Goal: Task Accomplishment & Management: Use online tool/utility

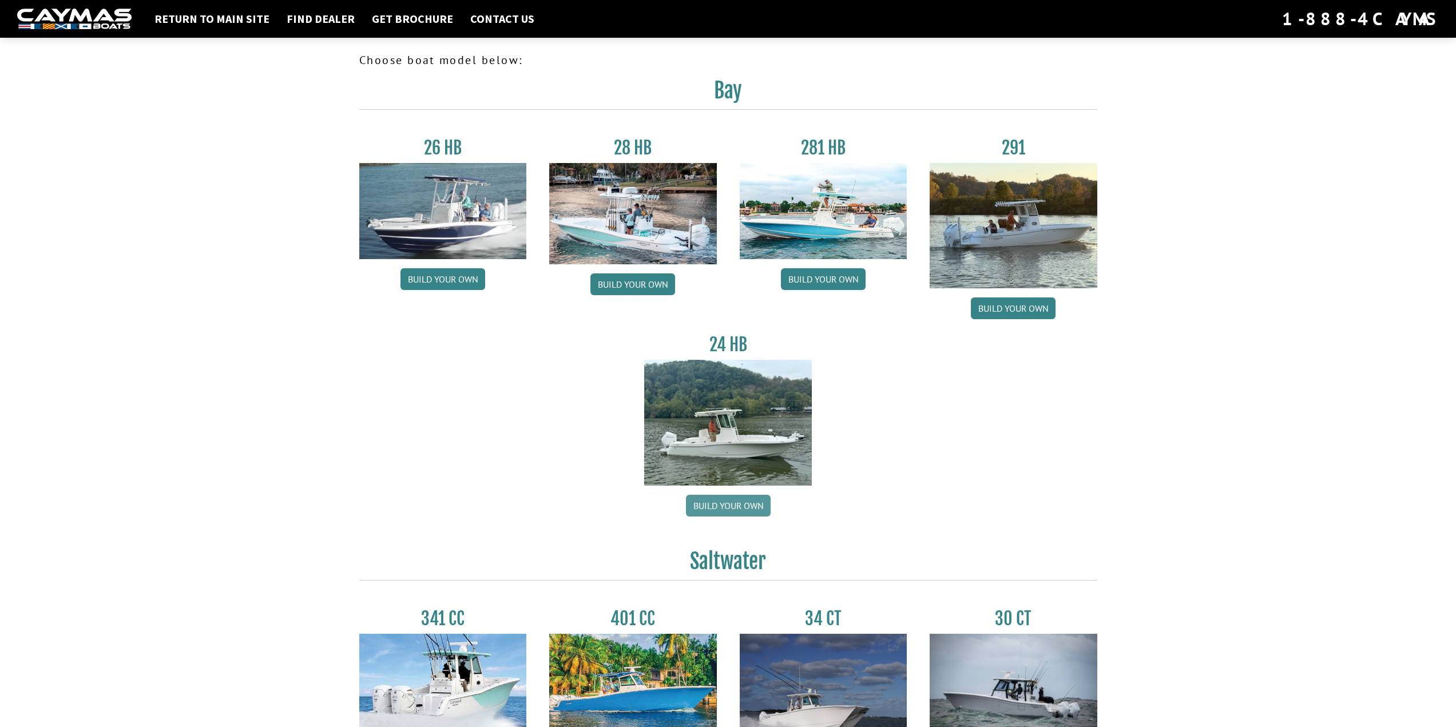
click at [728, 507] on link "Build your own" at bounding box center [728, 506] width 85 height 22
click at [737, 502] on link "Build your own" at bounding box center [728, 506] width 85 height 22
click at [710, 413] on img at bounding box center [728, 422] width 168 height 125
click at [735, 502] on link "Build your own" at bounding box center [728, 506] width 85 height 22
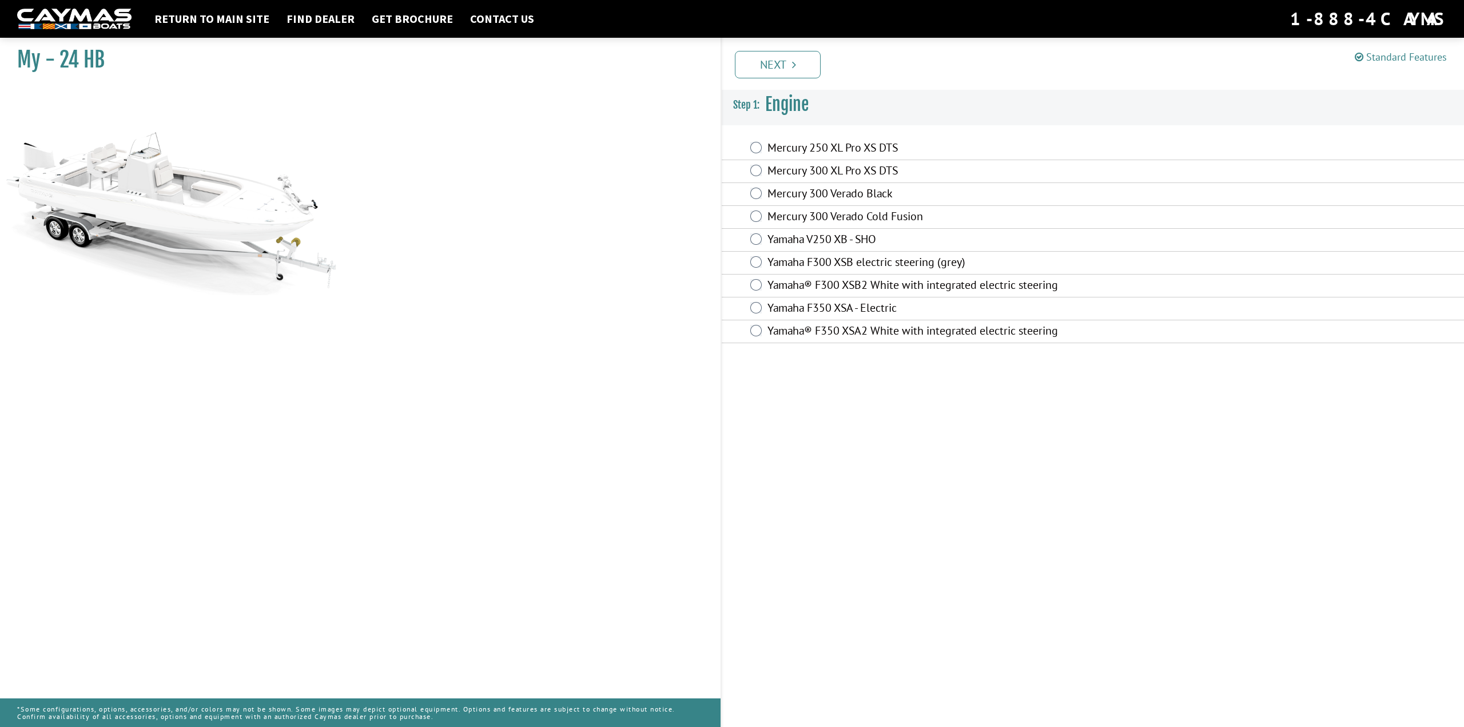
click at [1403, 58] on link "Standard Features" at bounding box center [1401, 56] width 92 height 13
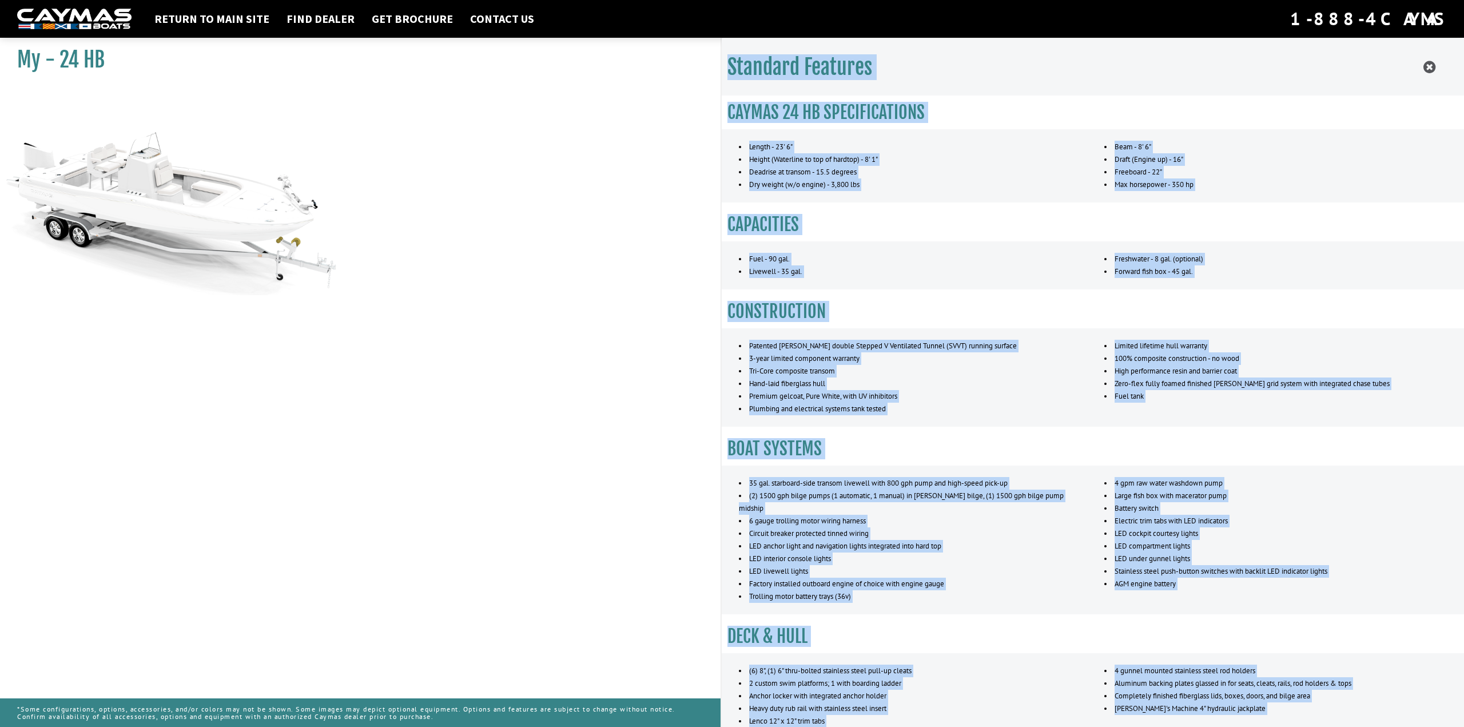
drag, startPoint x: 729, startPoint y: 65, endPoint x: 1431, endPoint y: 721, distance: 960.4
click at [1431, 726] on div "Standard Features CAYMAS 24 HB SPECIFICATIONS Length - 23' 6" Height (Waterline…" at bounding box center [1093, 401] width 743 height 727
copy div "Standard Features CAYMAS 24 HB SPECIFICATIONS Length - 23' 6" Height (Waterline…"
click at [1333, 78] on div "Standard Features" at bounding box center [1093, 67] width 743 height 58
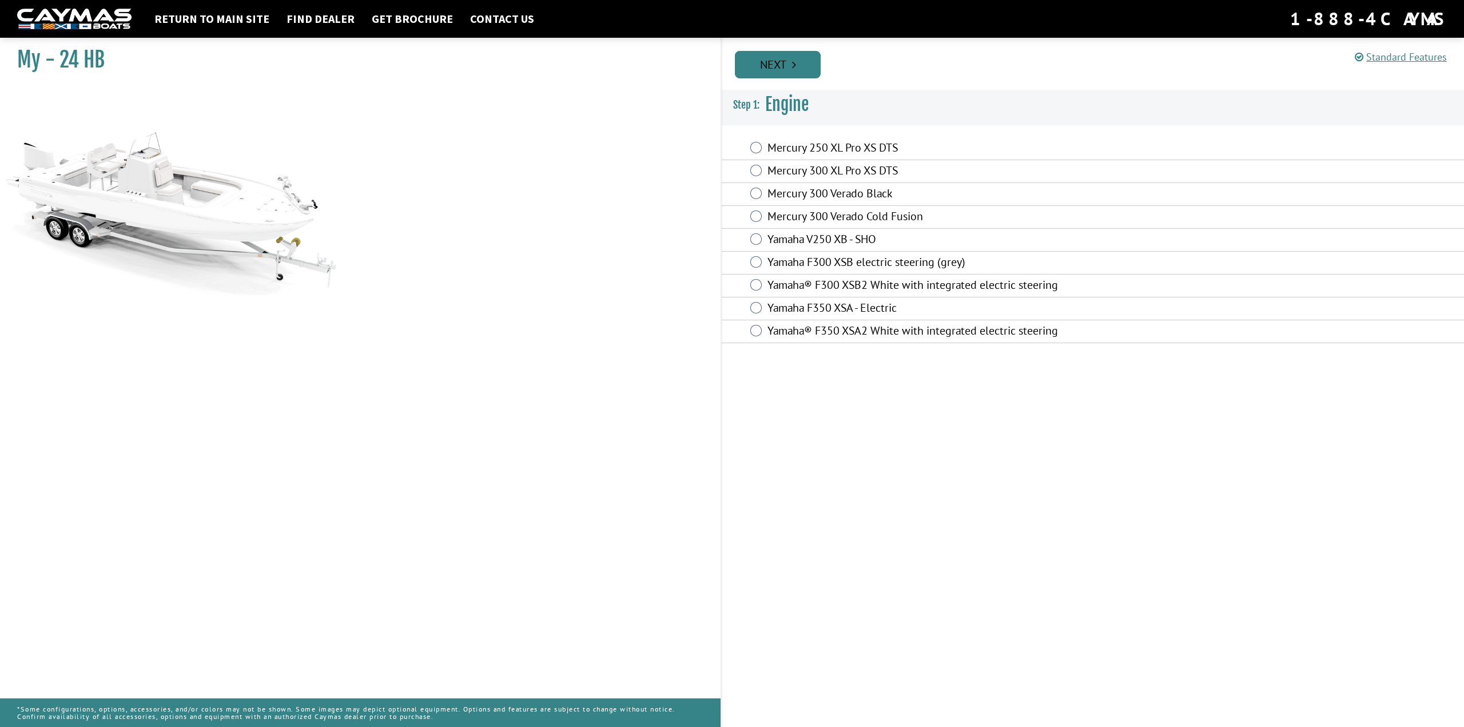
click at [787, 60] on link "Next" at bounding box center [778, 64] width 86 height 27
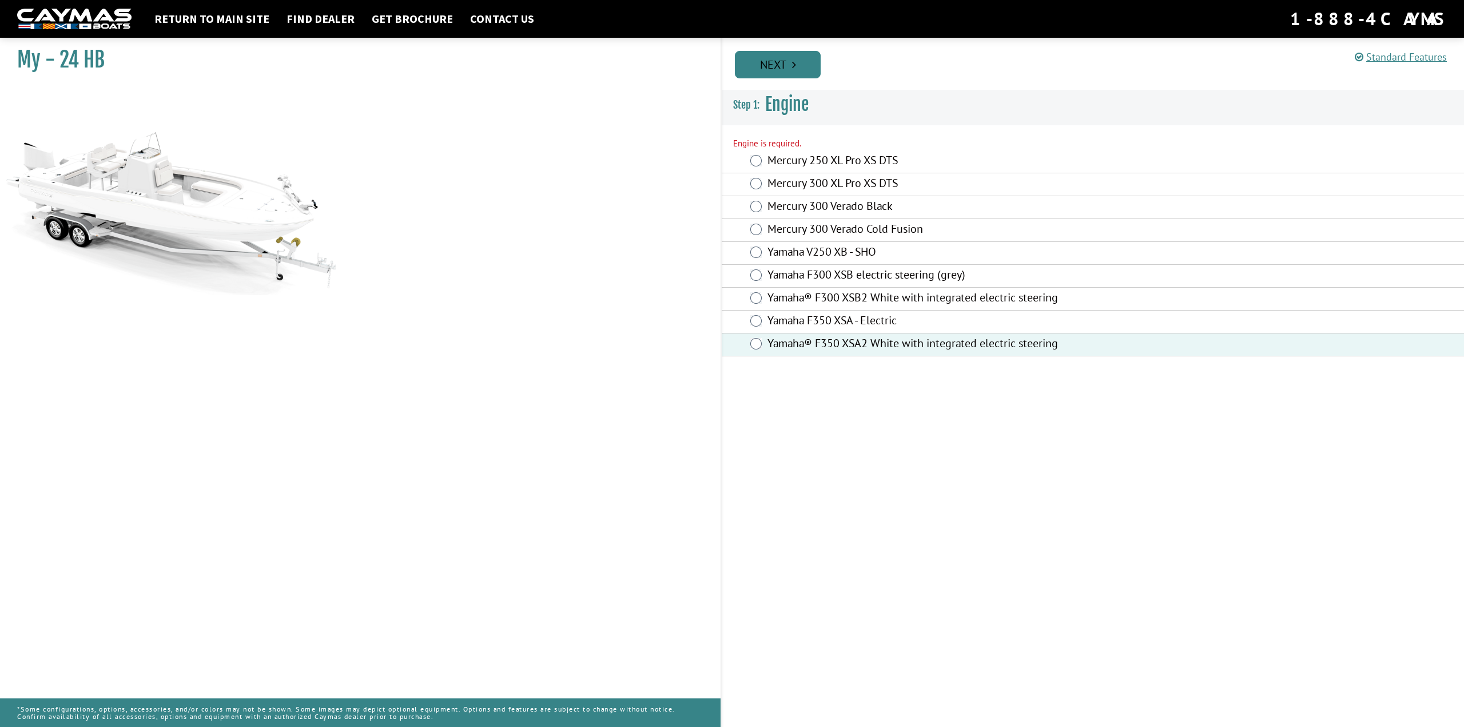
click at [788, 56] on link "Next" at bounding box center [778, 64] width 86 height 27
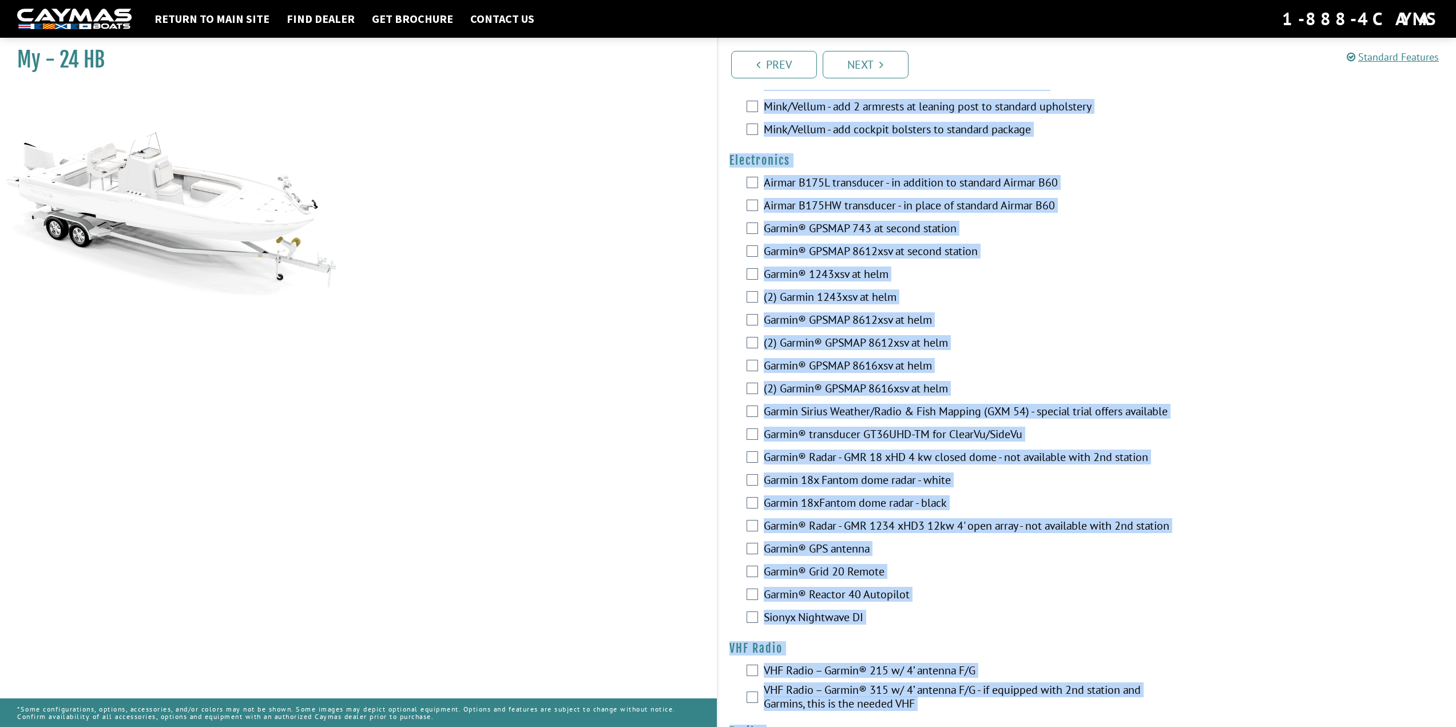
scroll to position [2119, 0]
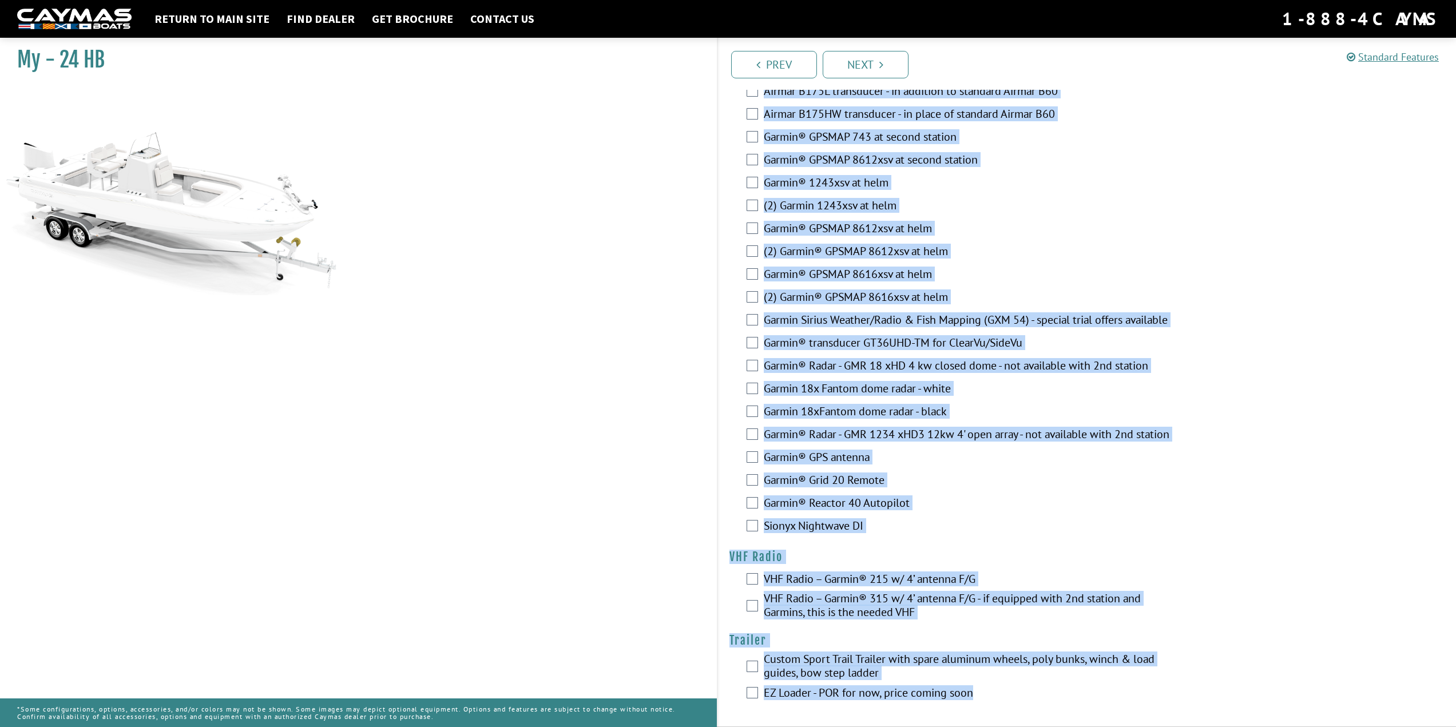
drag, startPoint x: 729, startPoint y: 102, endPoint x: 1099, endPoint y: 754, distance: 749.3
copy div "Loremip Dolorsit Ametc Adipis elitse doeius. Temp Inci® UT Laboreet Dolor 927ma…"
click at [878, 63] on link "Next" at bounding box center [866, 64] width 86 height 27
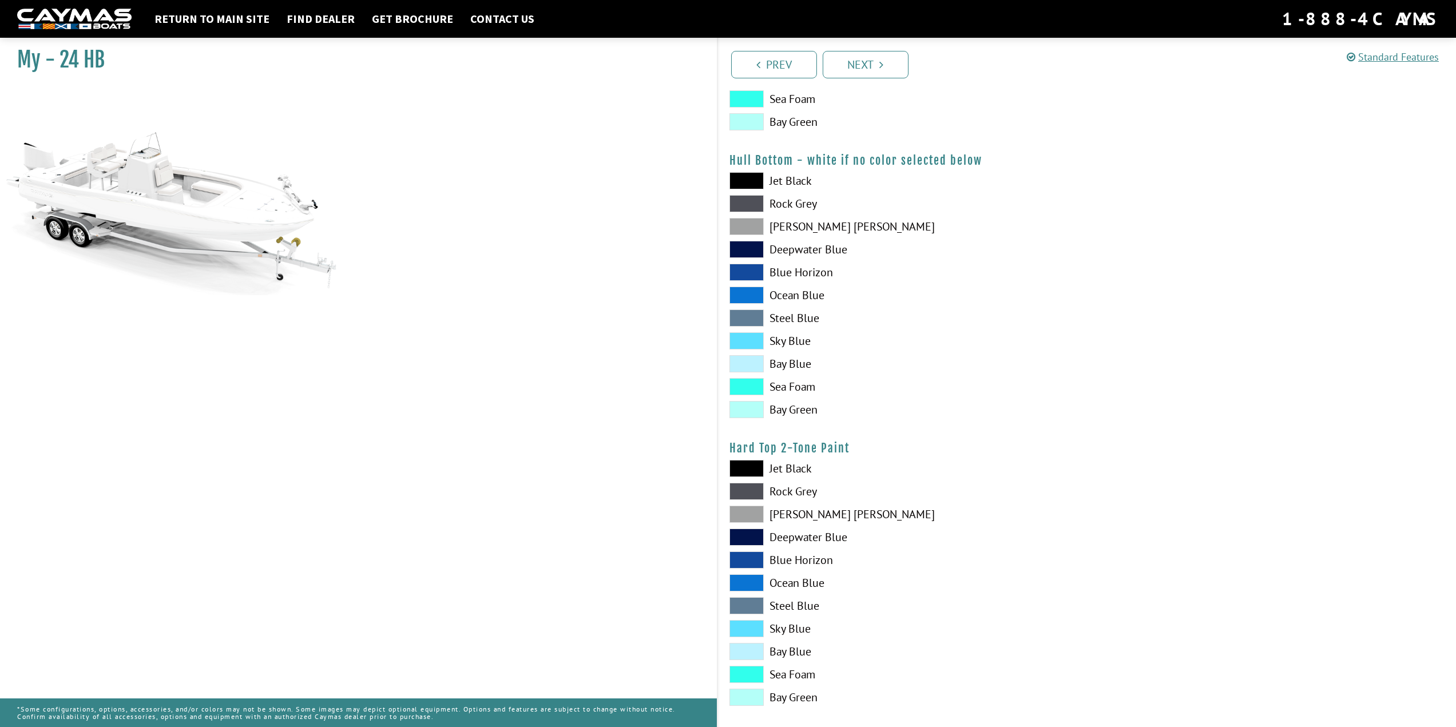
scroll to position [519, 0]
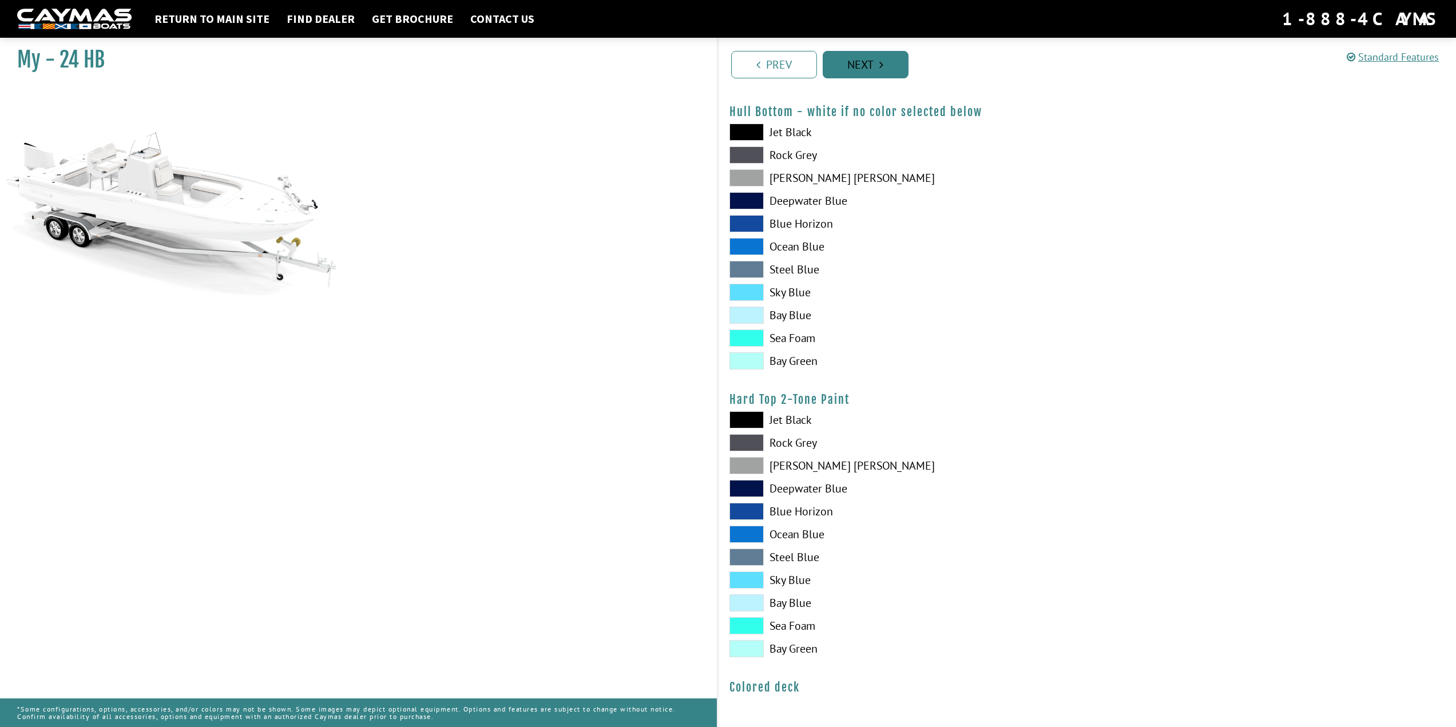
click at [872, 57] on link "Next" at bounding box center [866, 64] width 86 height 27
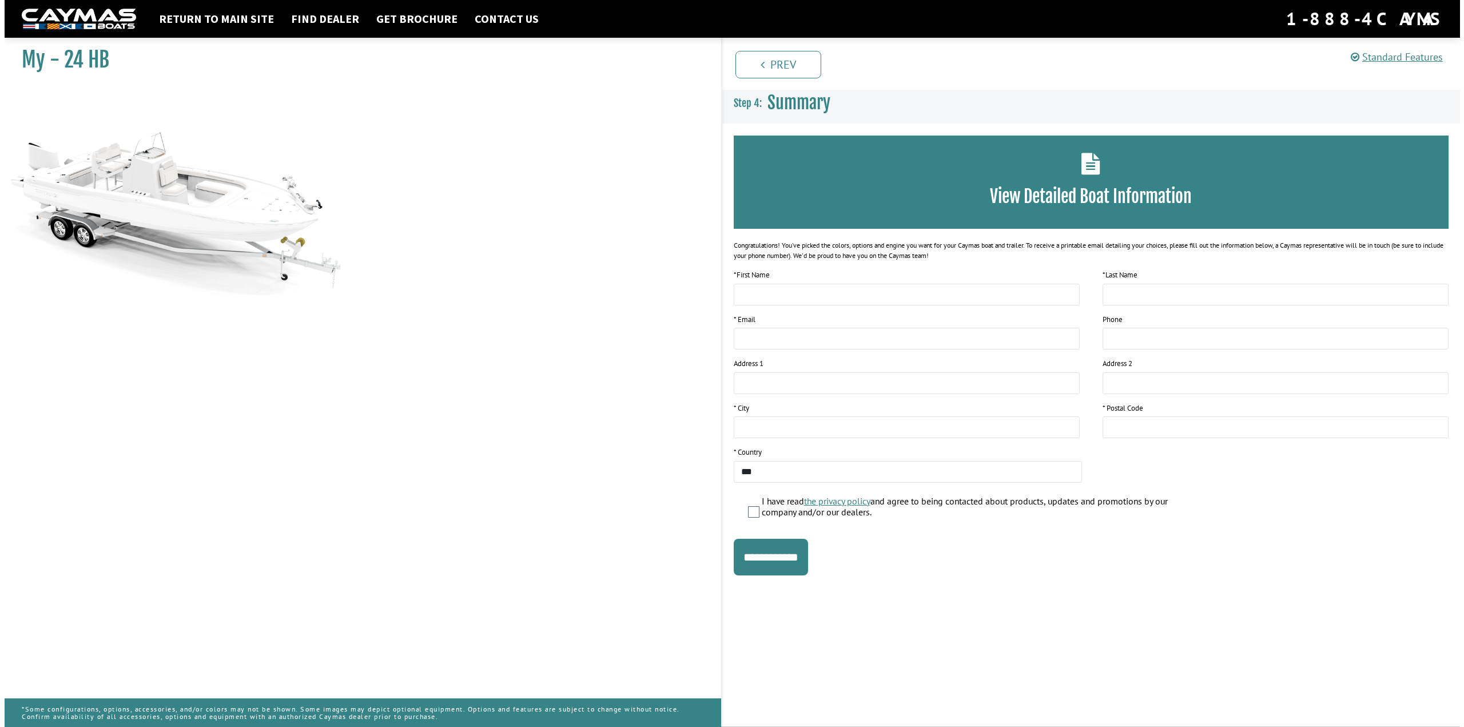
scroll to position [0, 0]
